Goal: Information Seeking & Learning: Understand process/instructions

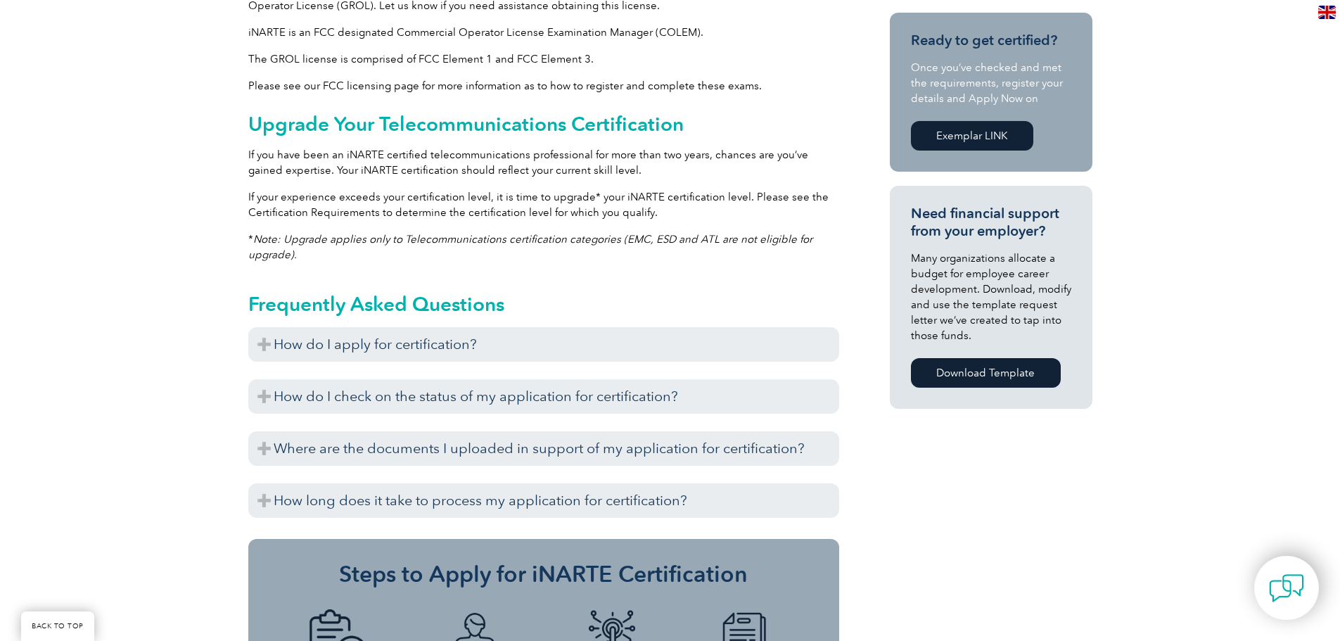
scroll to position [844, 0]
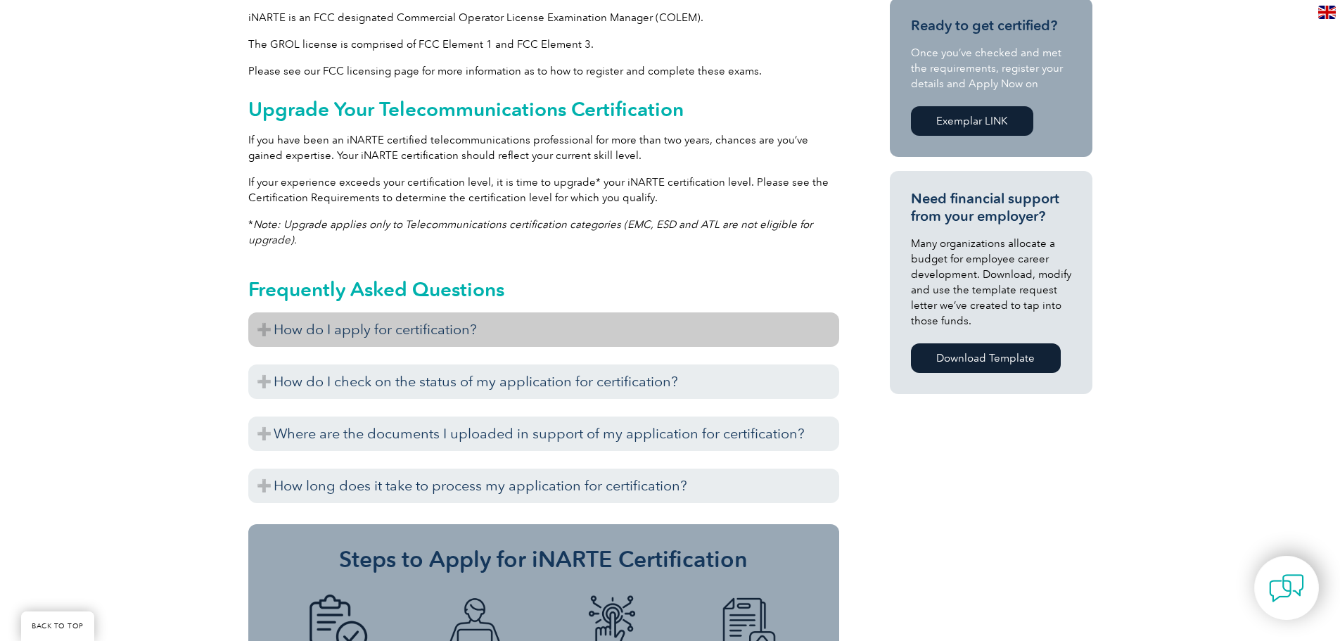
click at [487, 329] on h3 "How do I apply for certification?" at bounding box center [543, 329] width 591 height 34
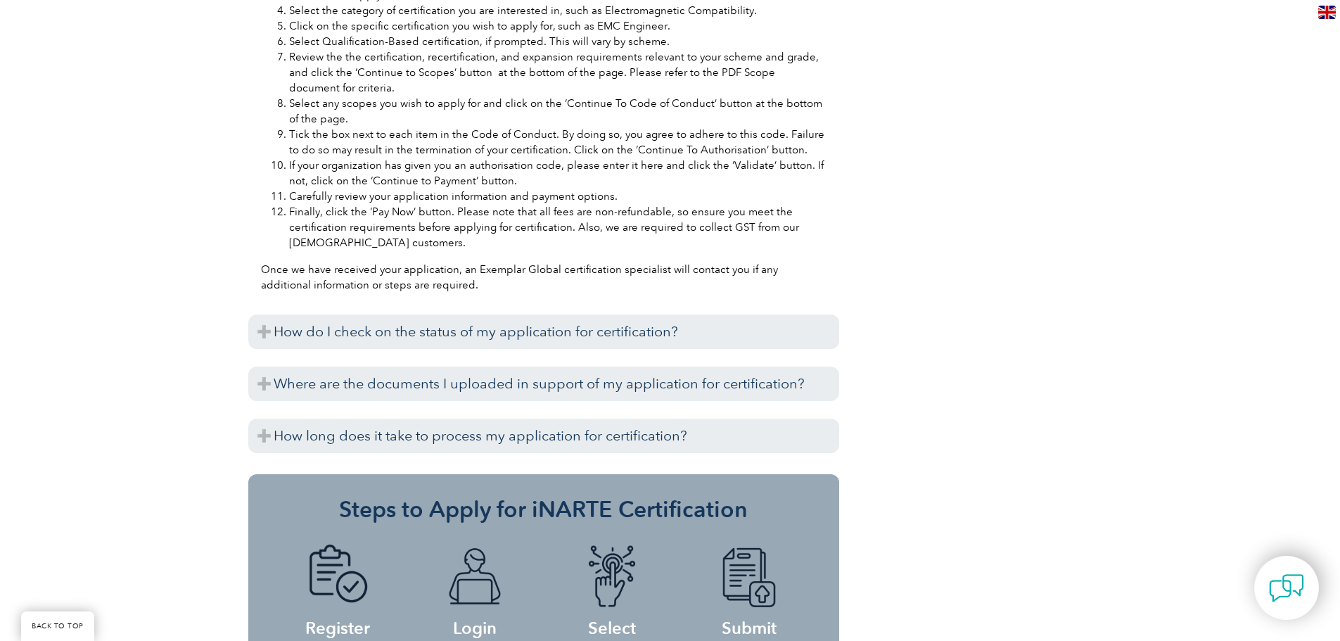
scroll to position [1477, 0]
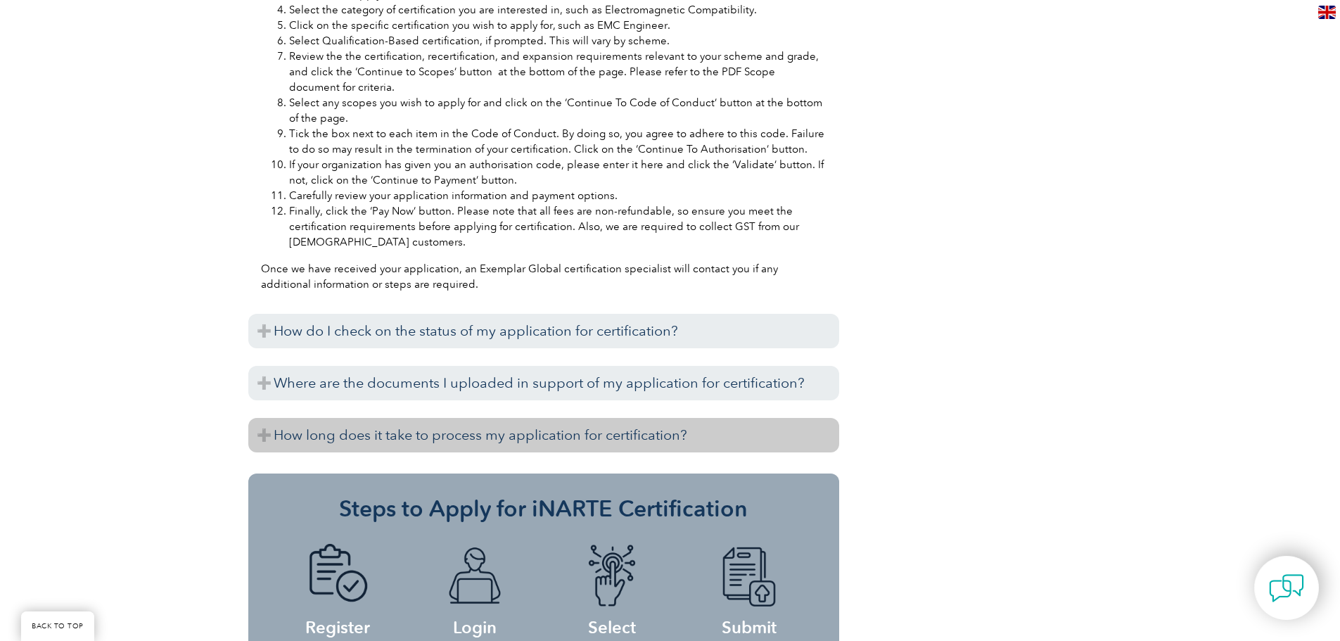
click at [619, 423] on h3 "How long does it take to process my application for certification?" at bounding box center [543, 435] width 591 height 34
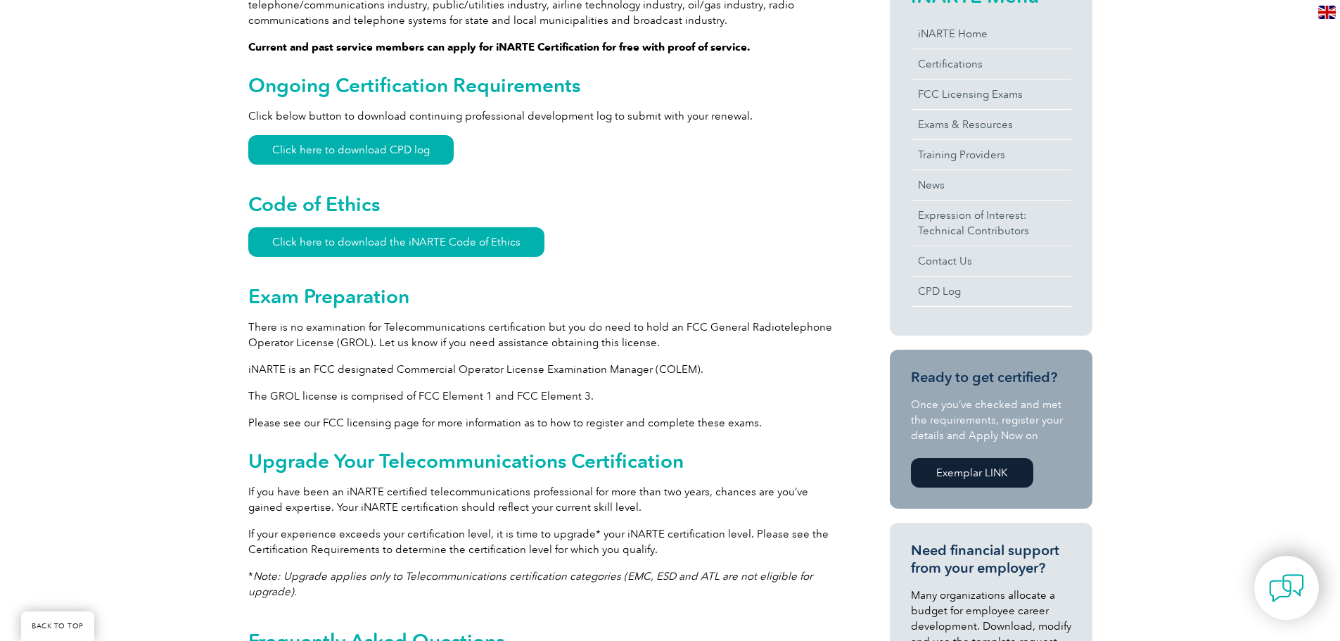
scroll to position [422, 0]
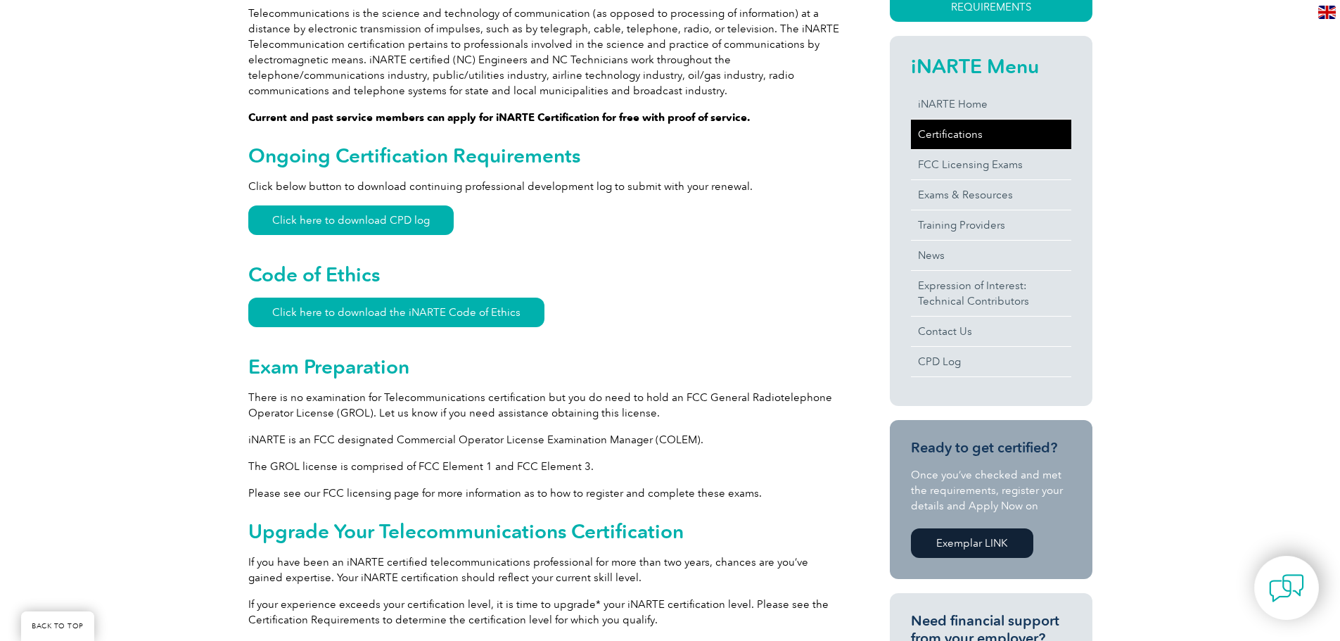
click at [938, 132] on link "Certifications" at bounding box center [991, 135] width 160 height 30
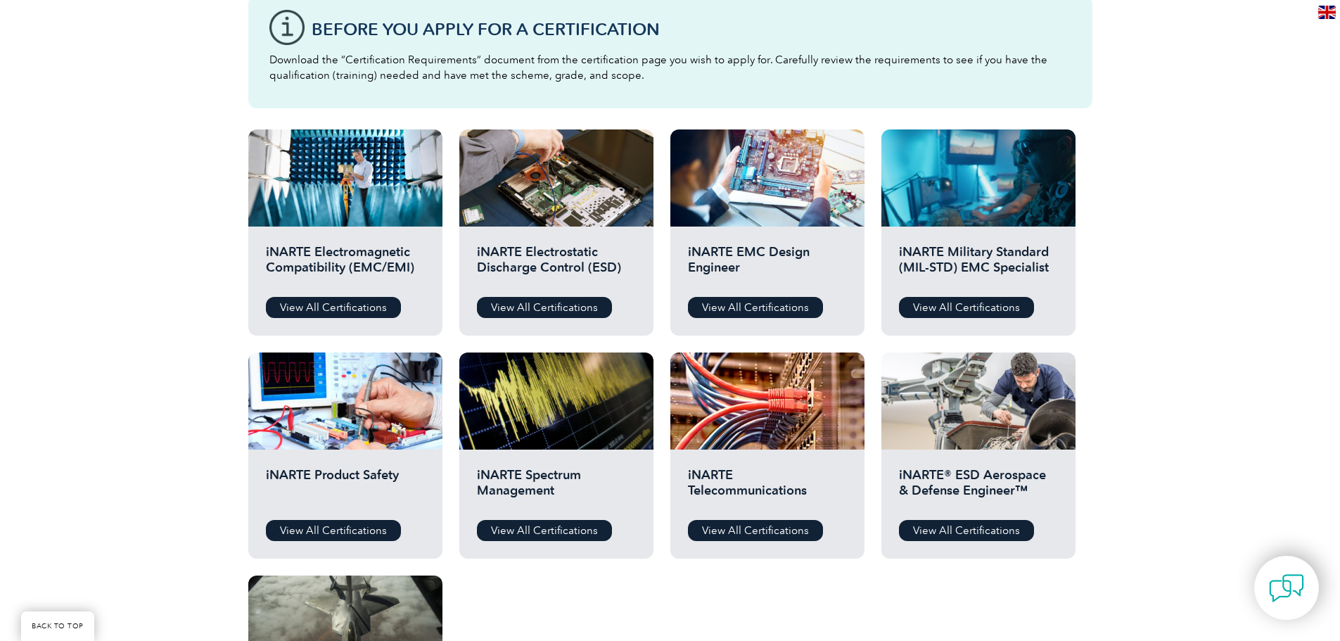
scroll to position [492, 0]
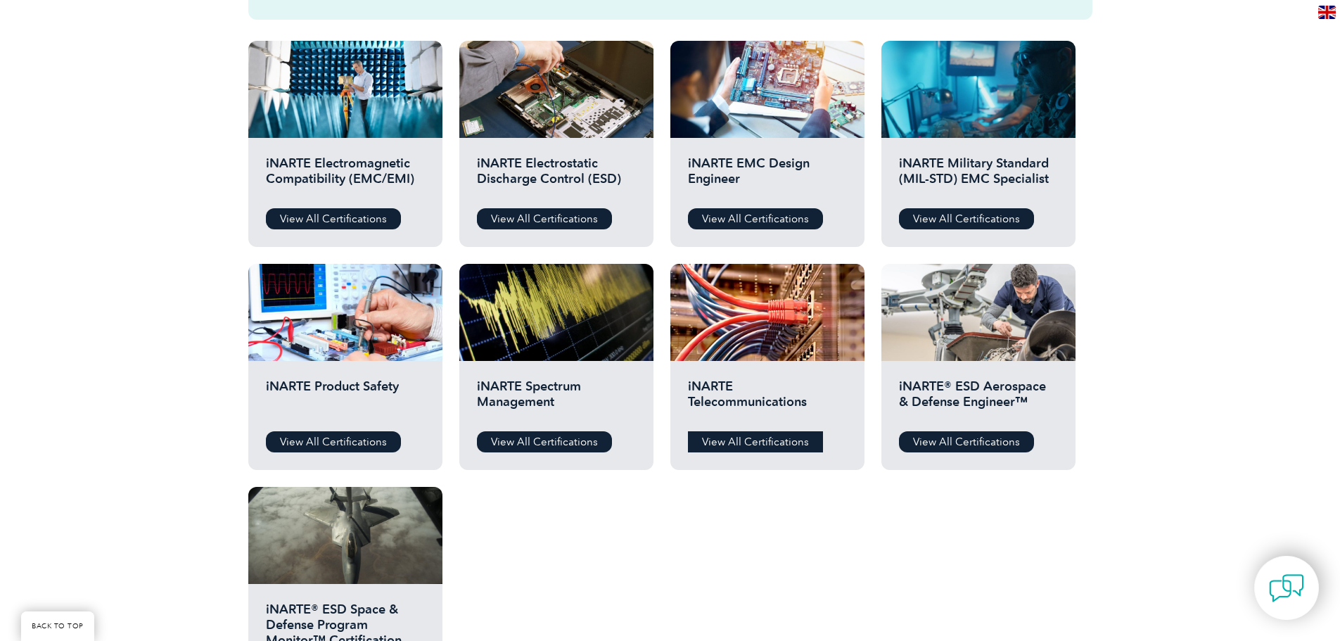
click at [790, 436] on link "View All Certifications" at bounding box center [755, 441] width 135 height 21
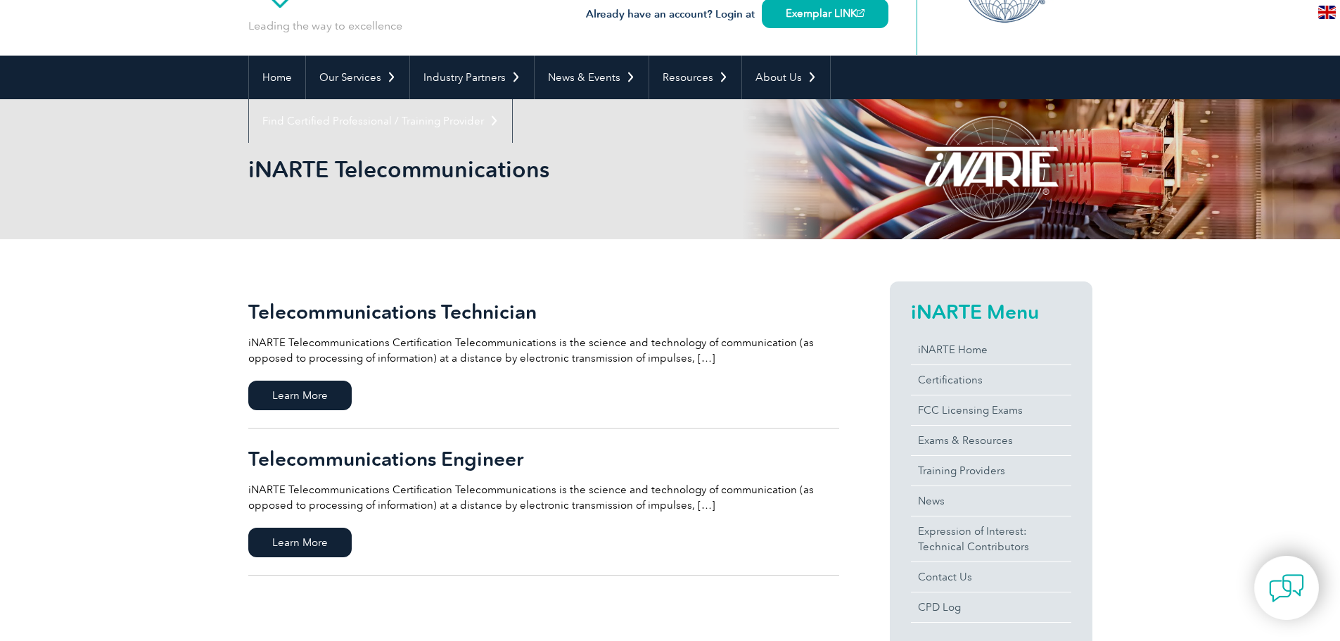
scroll to position [281, 0]
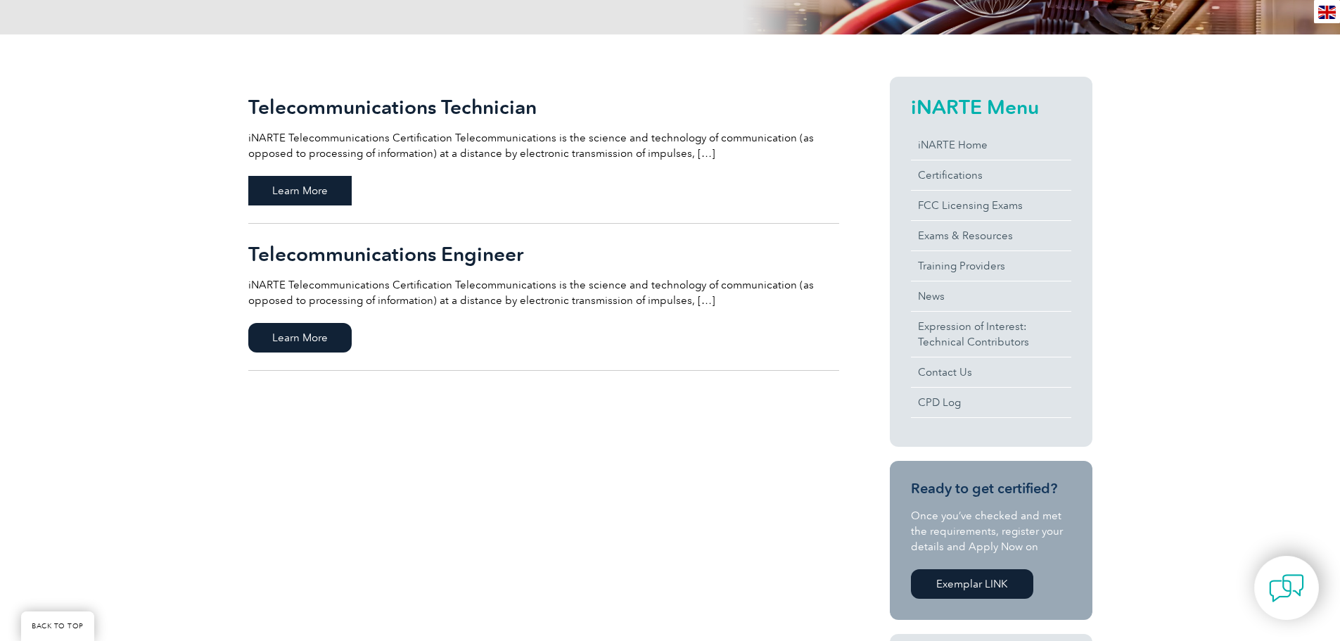
click at [310, 189] on span "Learn More" at bounding box center [299, 191] width 103 height 30
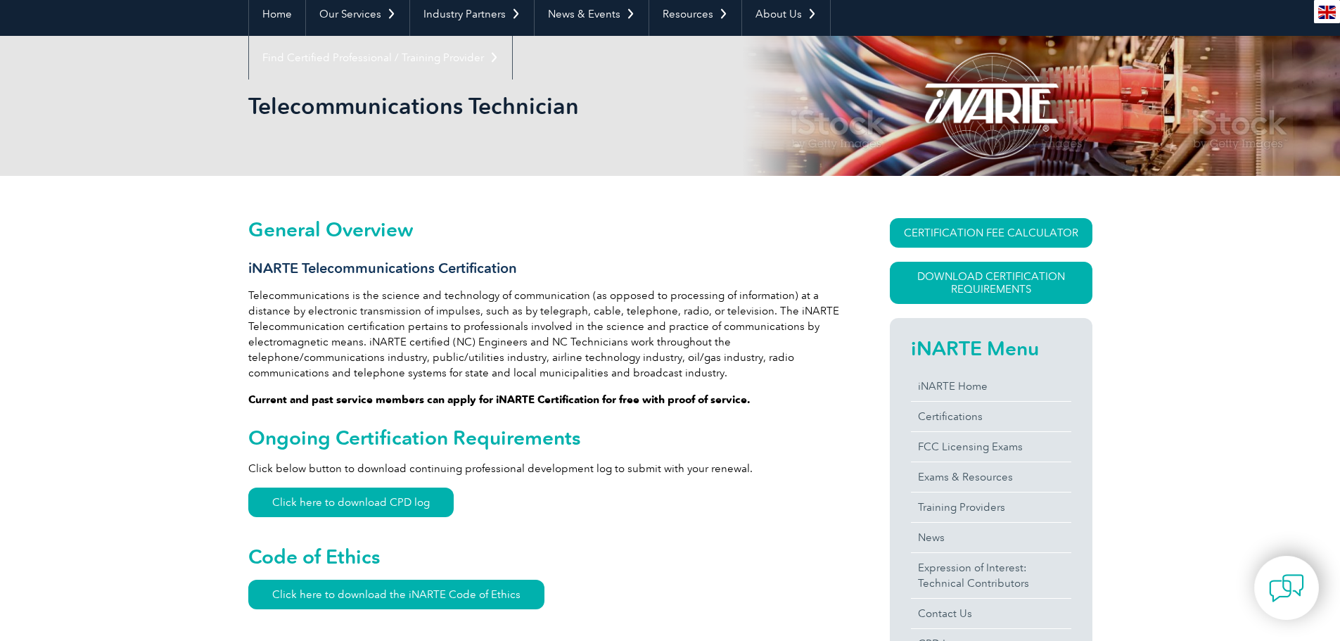
scroll to position [141, 0]
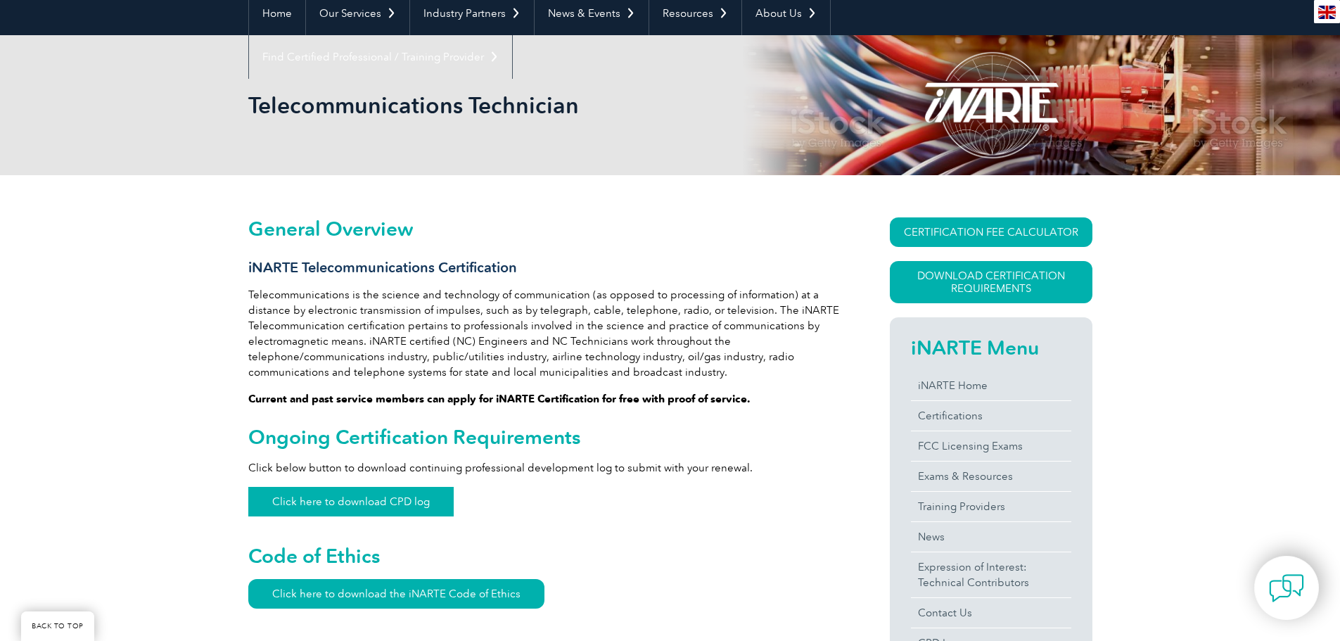
click at [429, 502] on link "Click here to download CPD log" at bounding box center [350, 502] width 205 height 30
